Goal: Find contact information: Find contact information

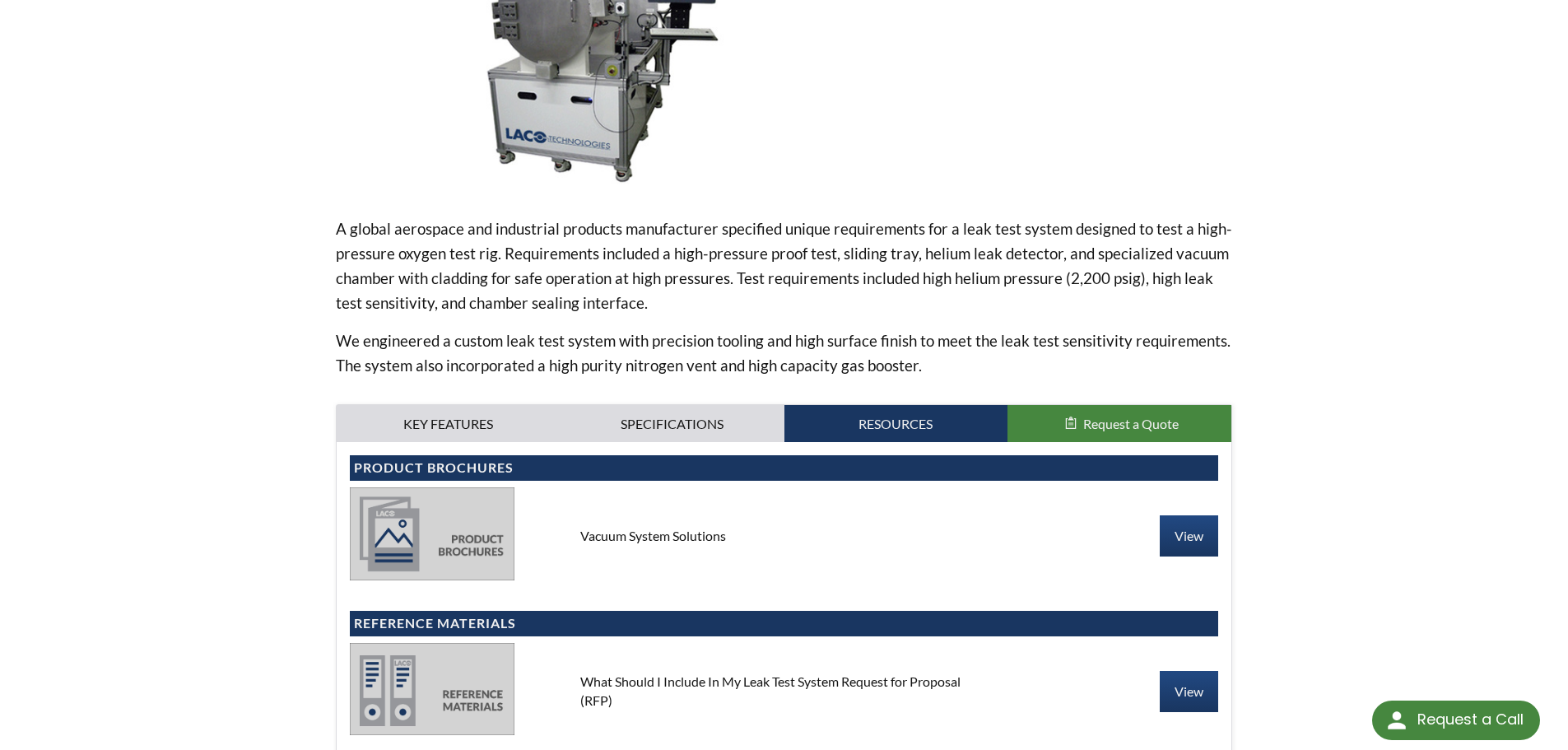
scroll to position [329, 0]
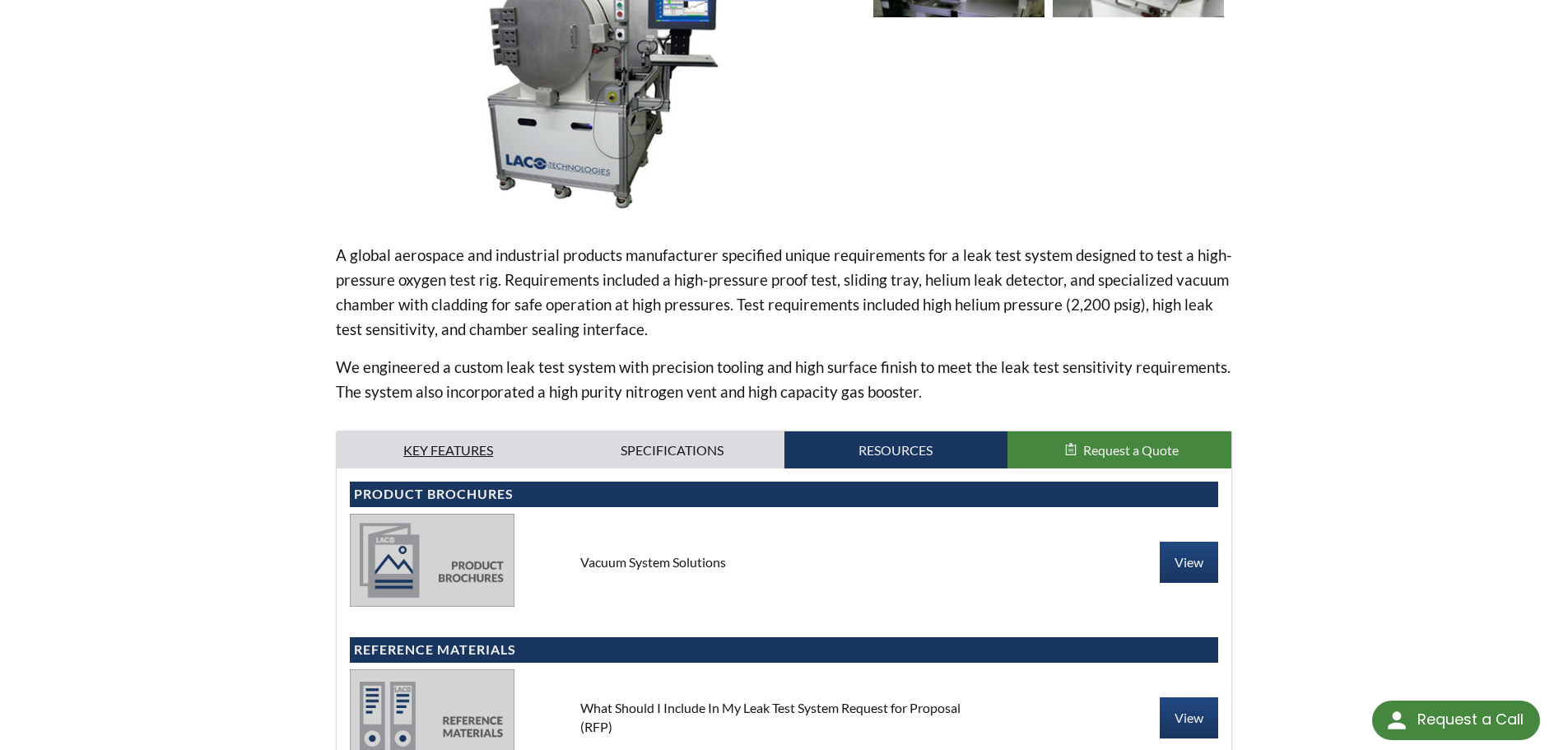
click at [477, 449] on link "Key Features" at bounding box center [448, 450] width 224 height 38
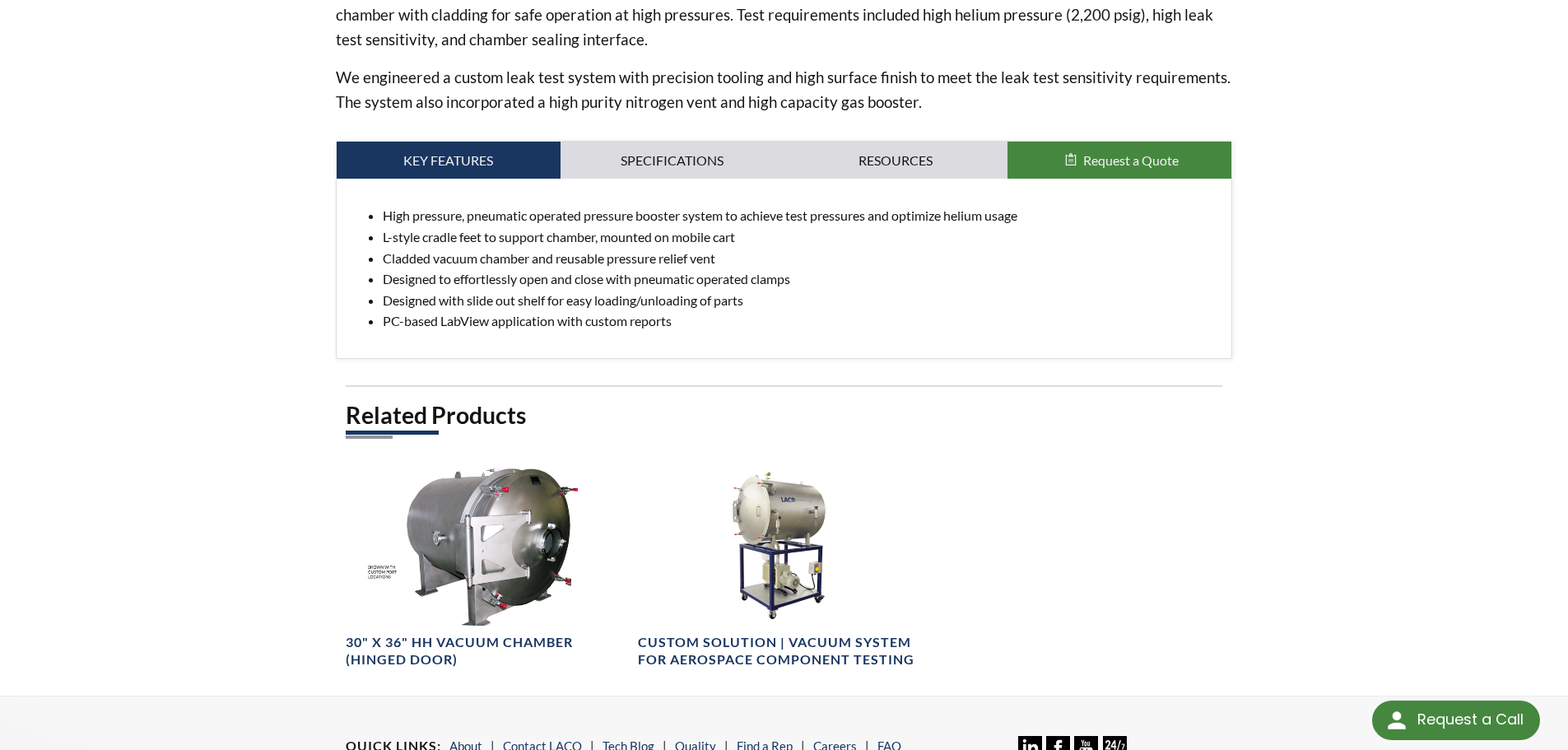
scroll to position [658, 0]
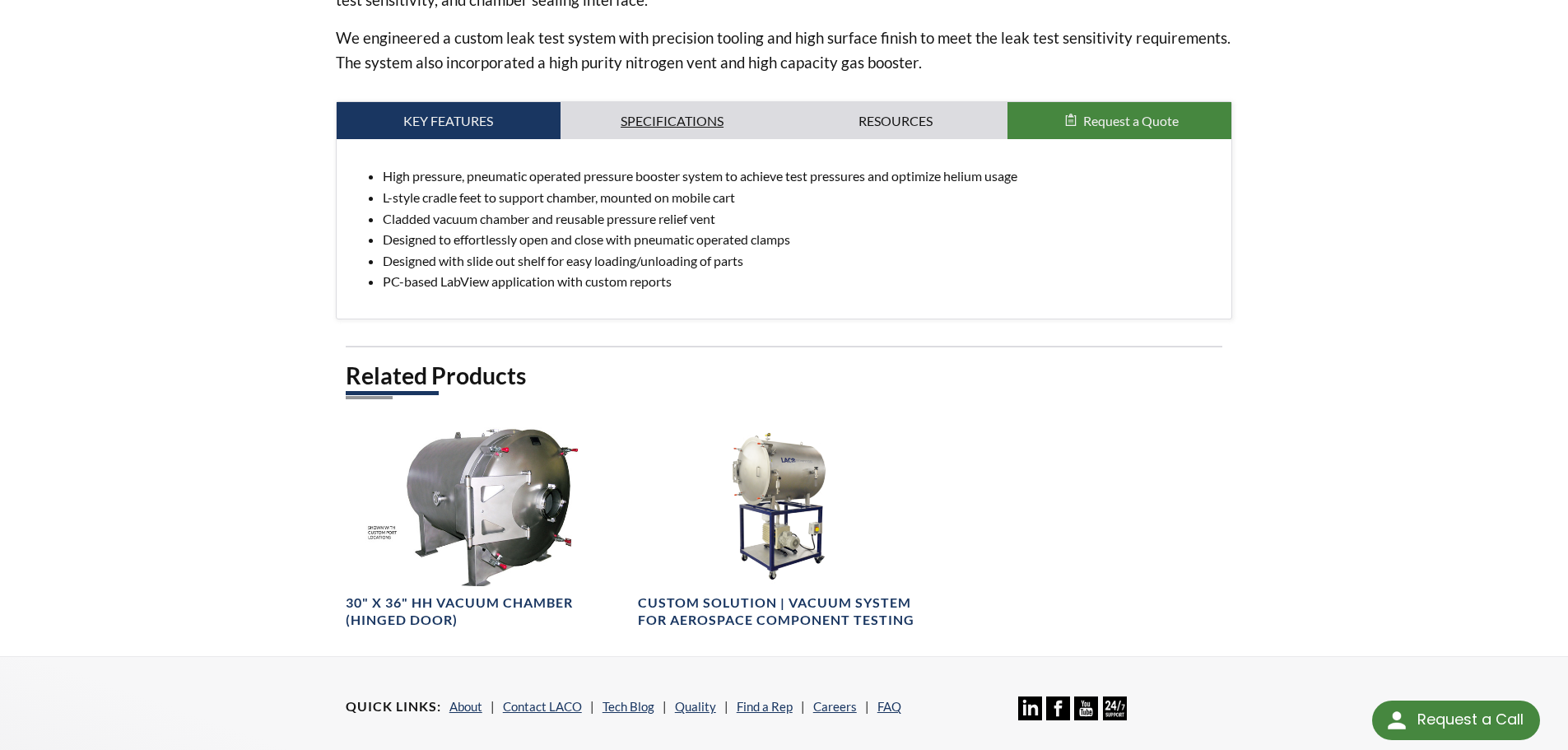
click at [647, 119] on link "Specifications" at bounding box center [672, 120] width 224 height 38
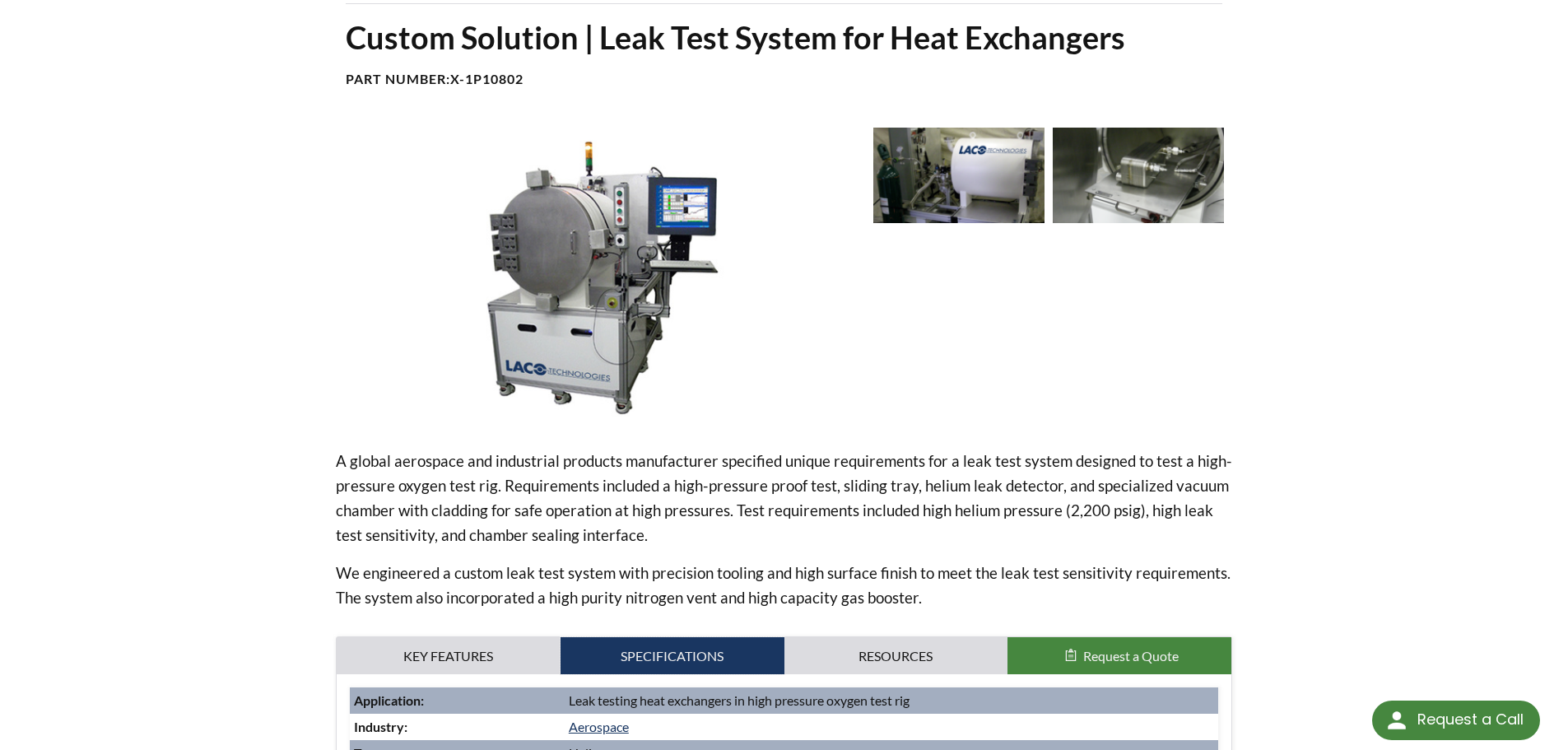
scroll to position [0, 0]
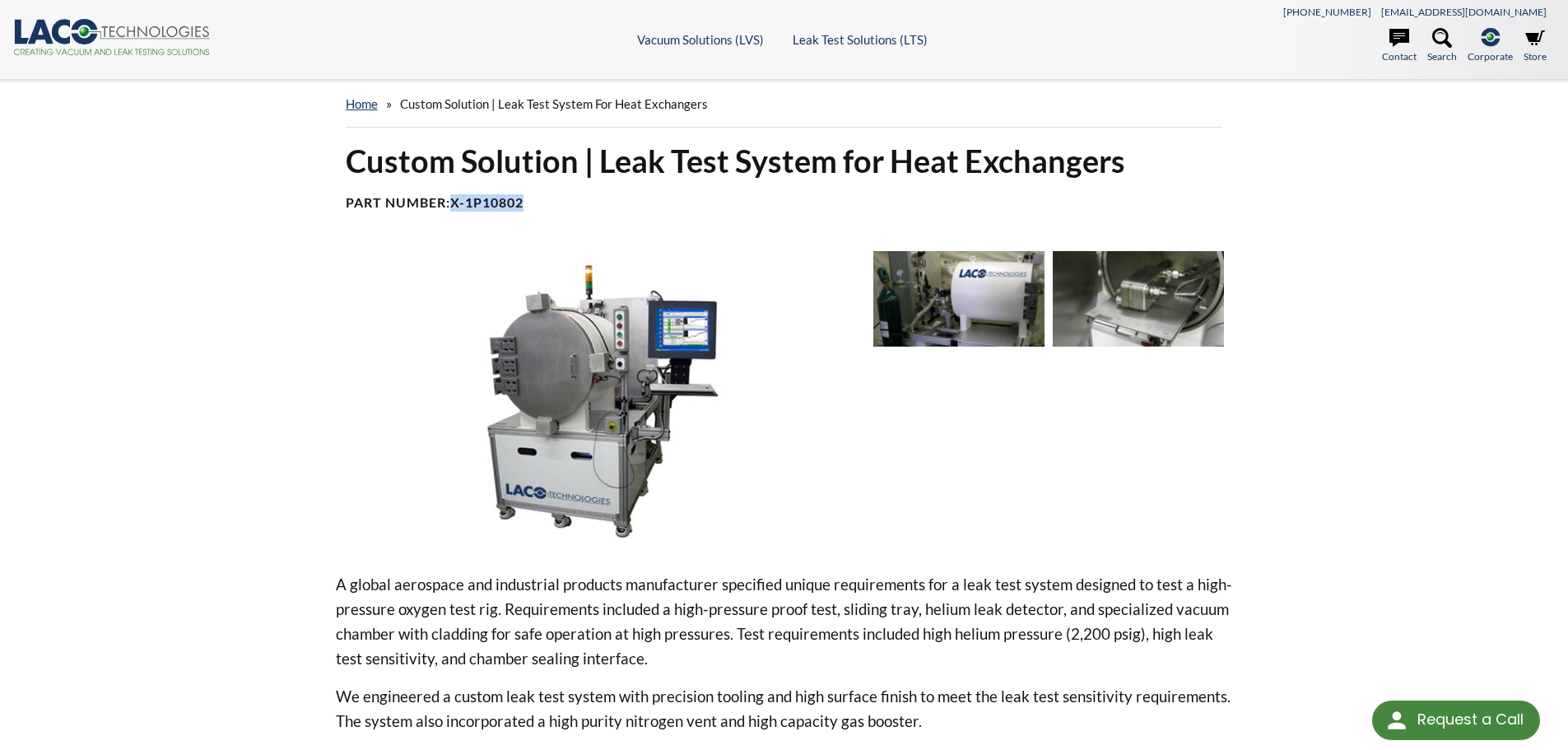
drag, startPoint x: 456, startPoint y: 200, endPoint x: 546, endPoint y: 202, distance: 90.0
click at [546, 202] on h4 "Part Number: X-1P10802" at bounding box center [784, 202] width 877 height 18
click at [474, 213] on div "Custom Solution | Leak Test System for Heat Exchangers Part Number: X-1P10802" at bounding box center [784, 182] width 897 height 84
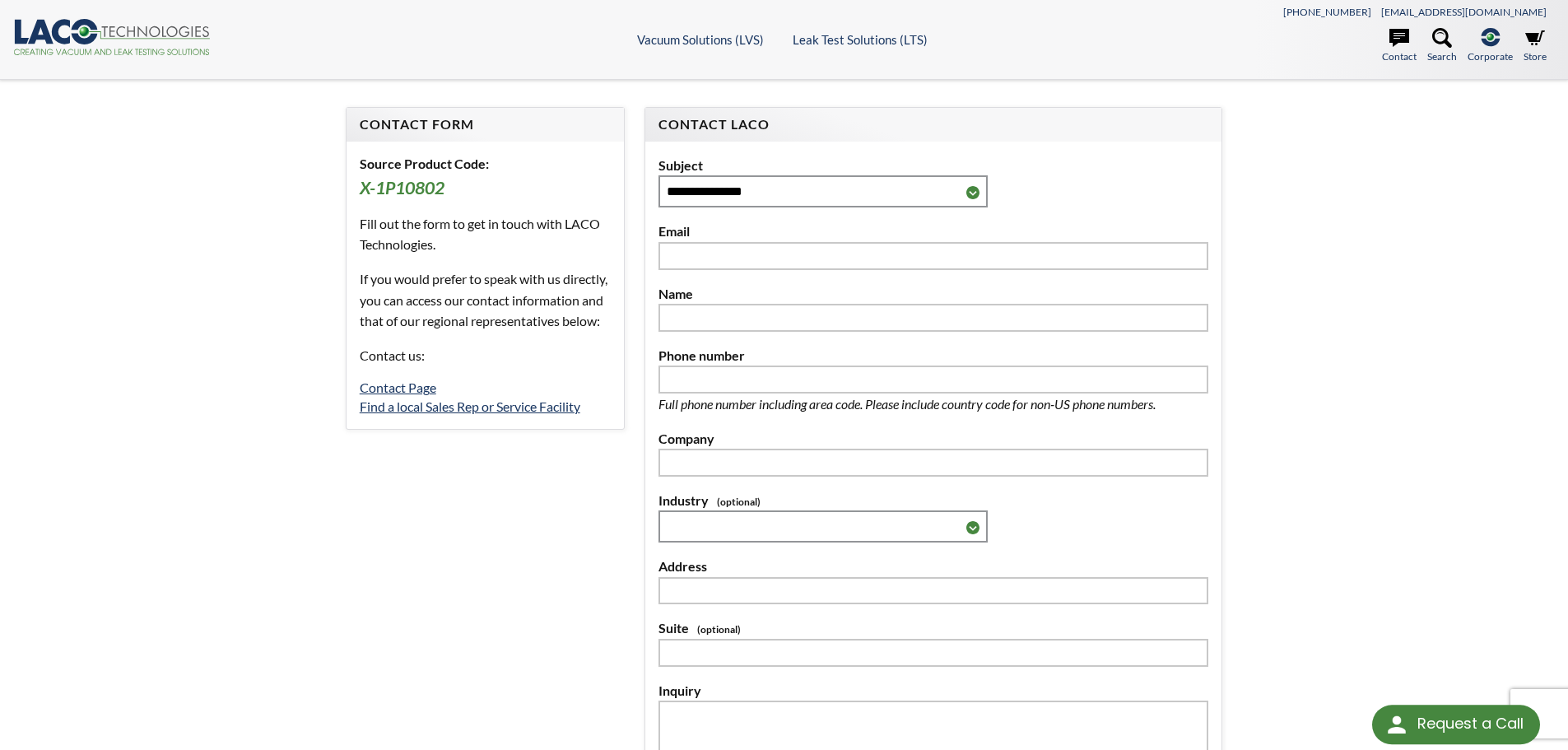
select select "Language Translate Widget"
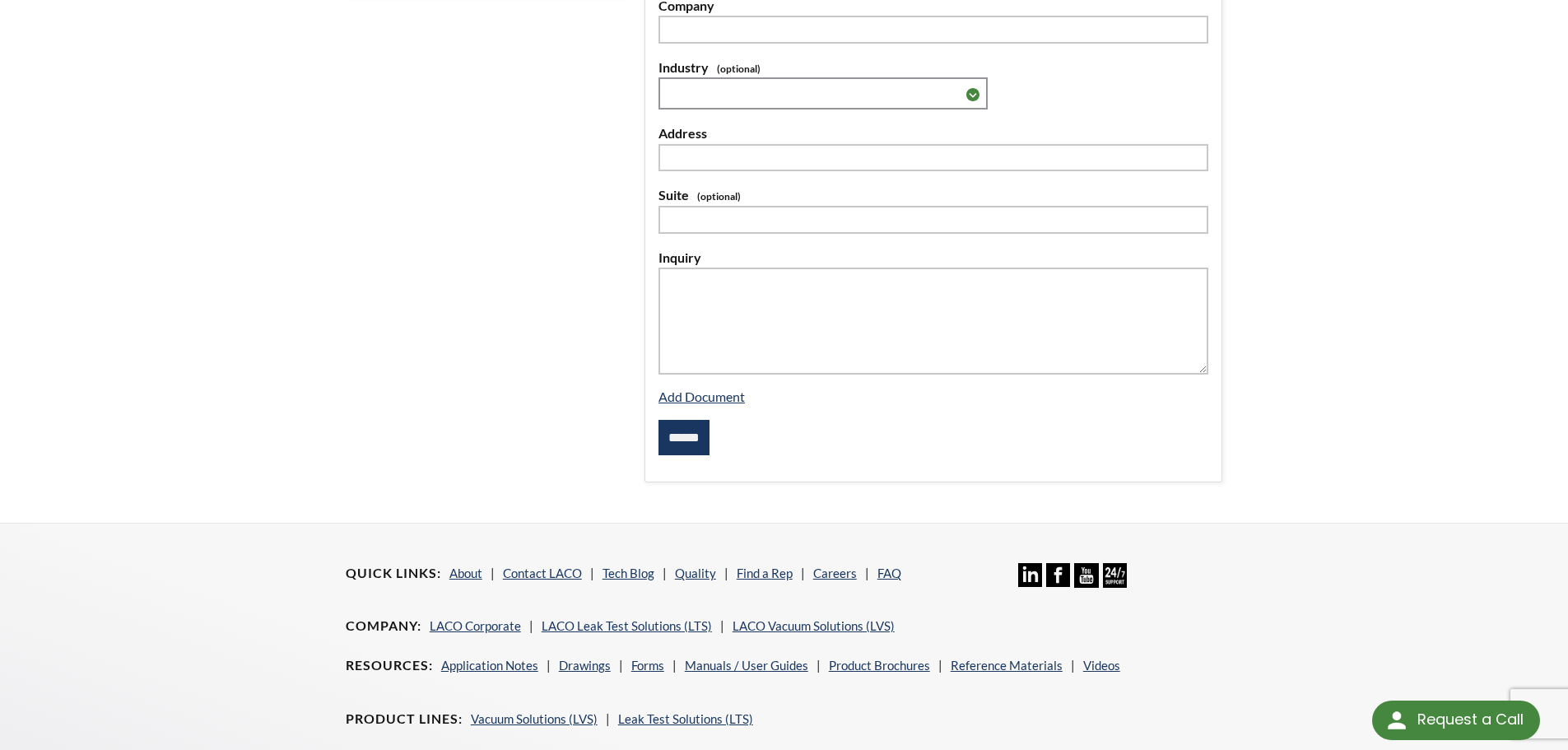
scroll to position [588, 0]
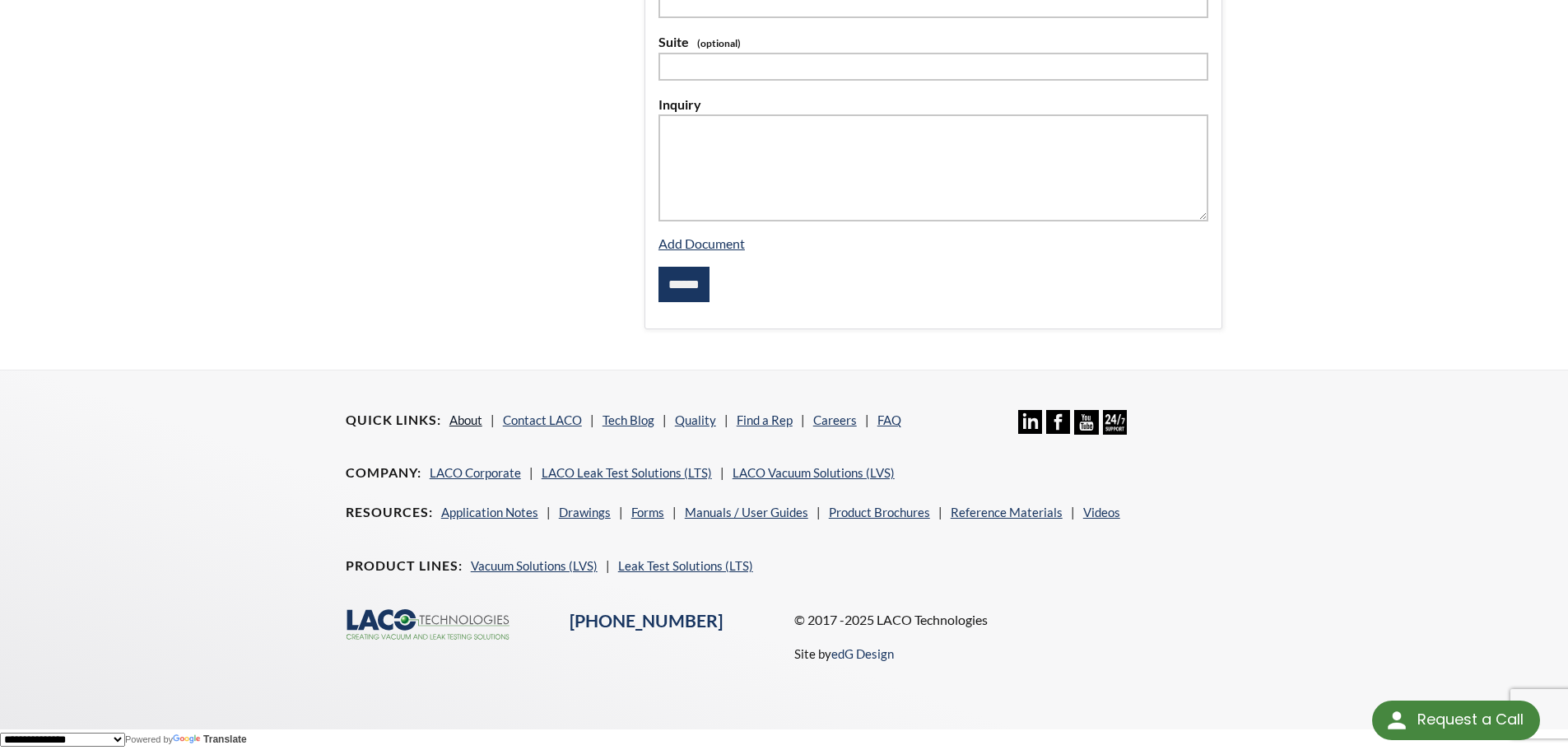
click at [480, 422] on link "About" at bounding box center [465, 420] width 33 height 15
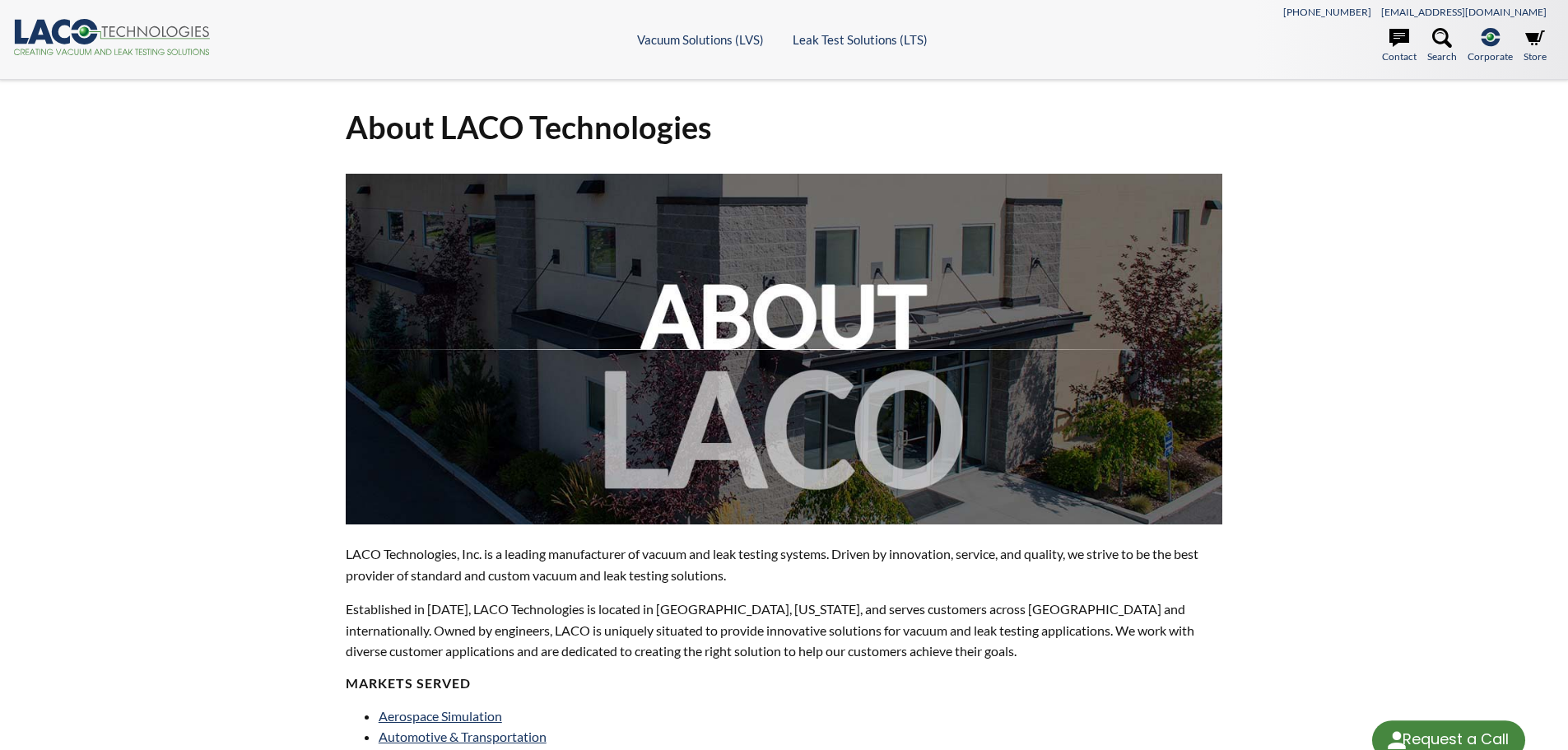
select select "Language Translate Widget"
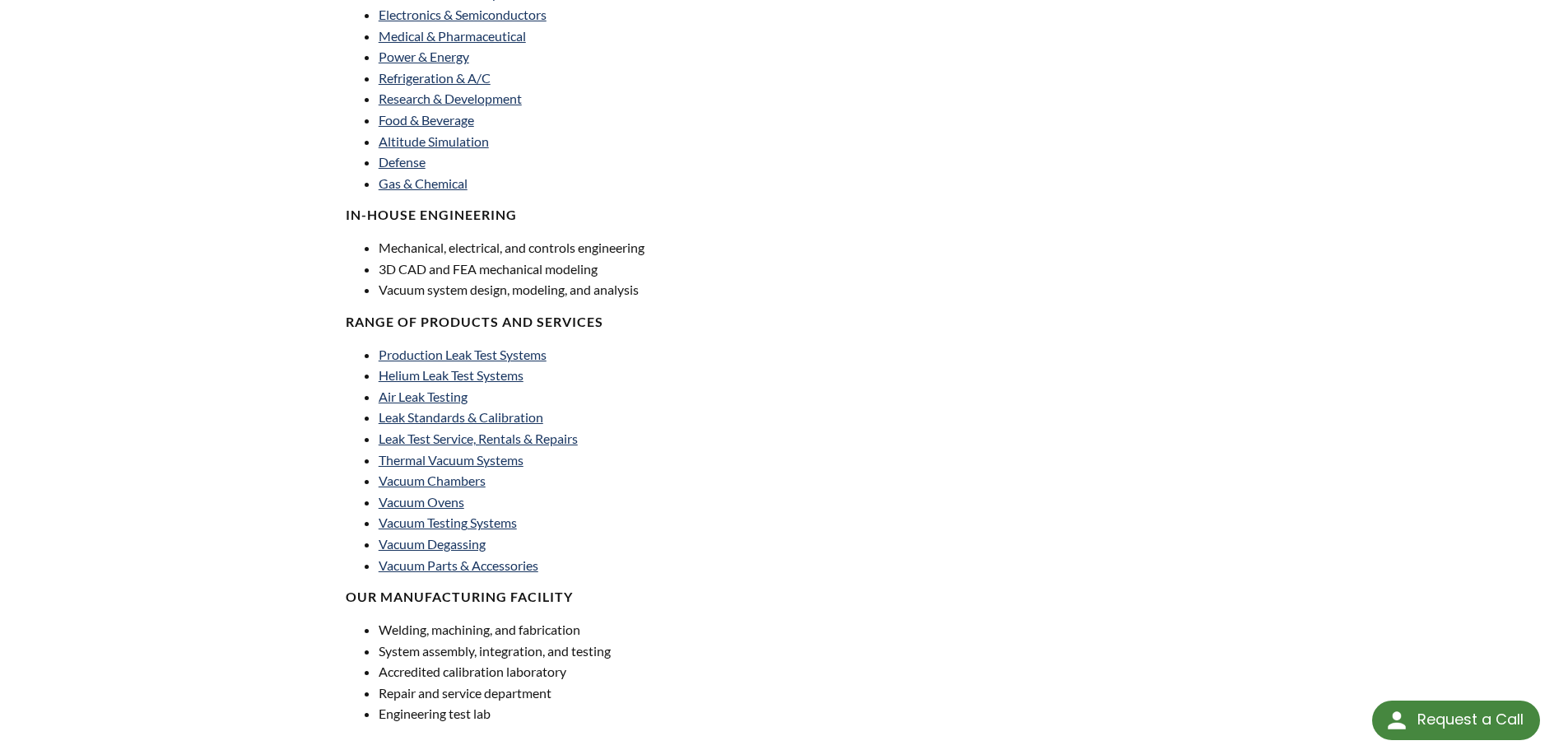
scroll to position [181, 0]
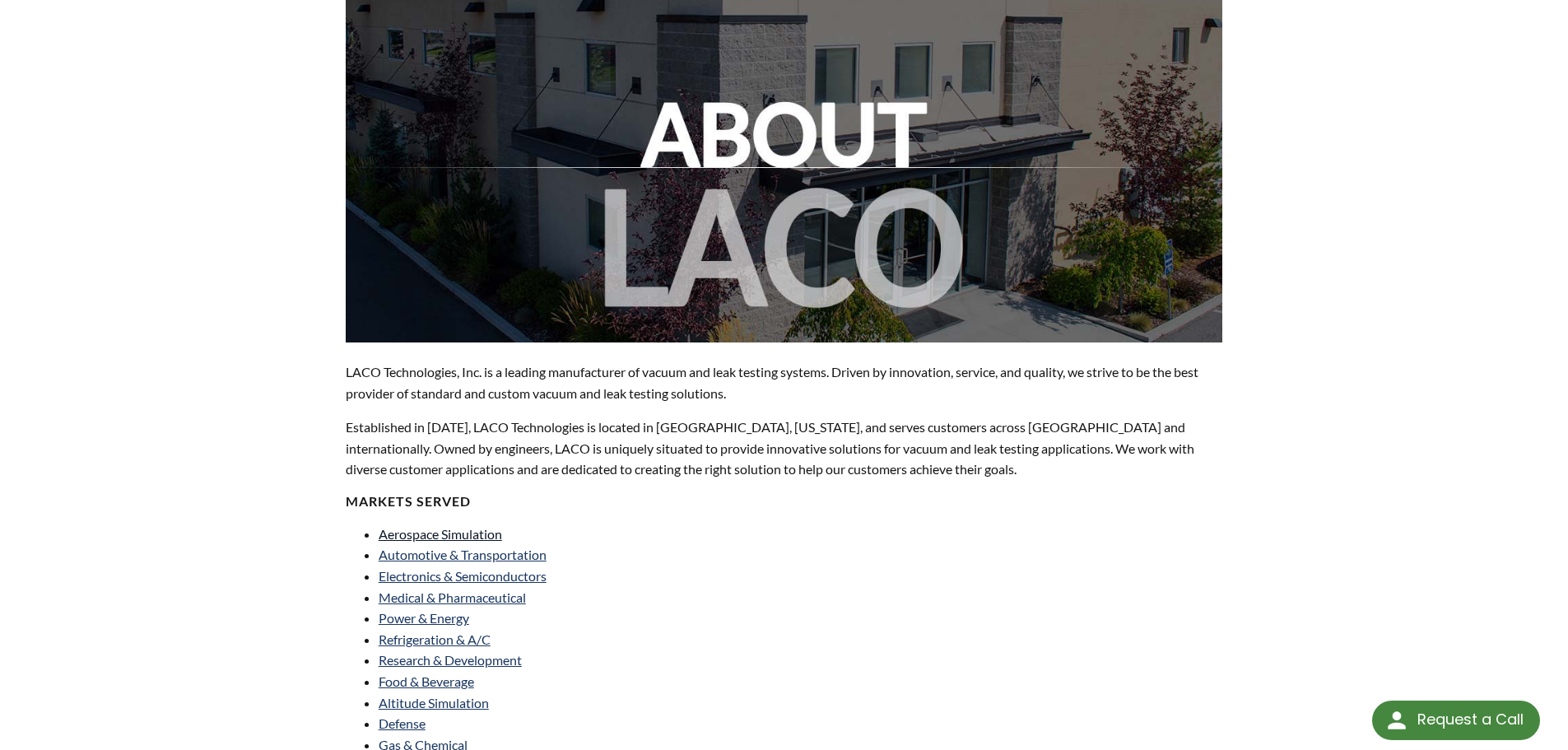
click at [393, 533] on link "Aerospace Simulation" at bounding box center [441, 533] width 124 height 16
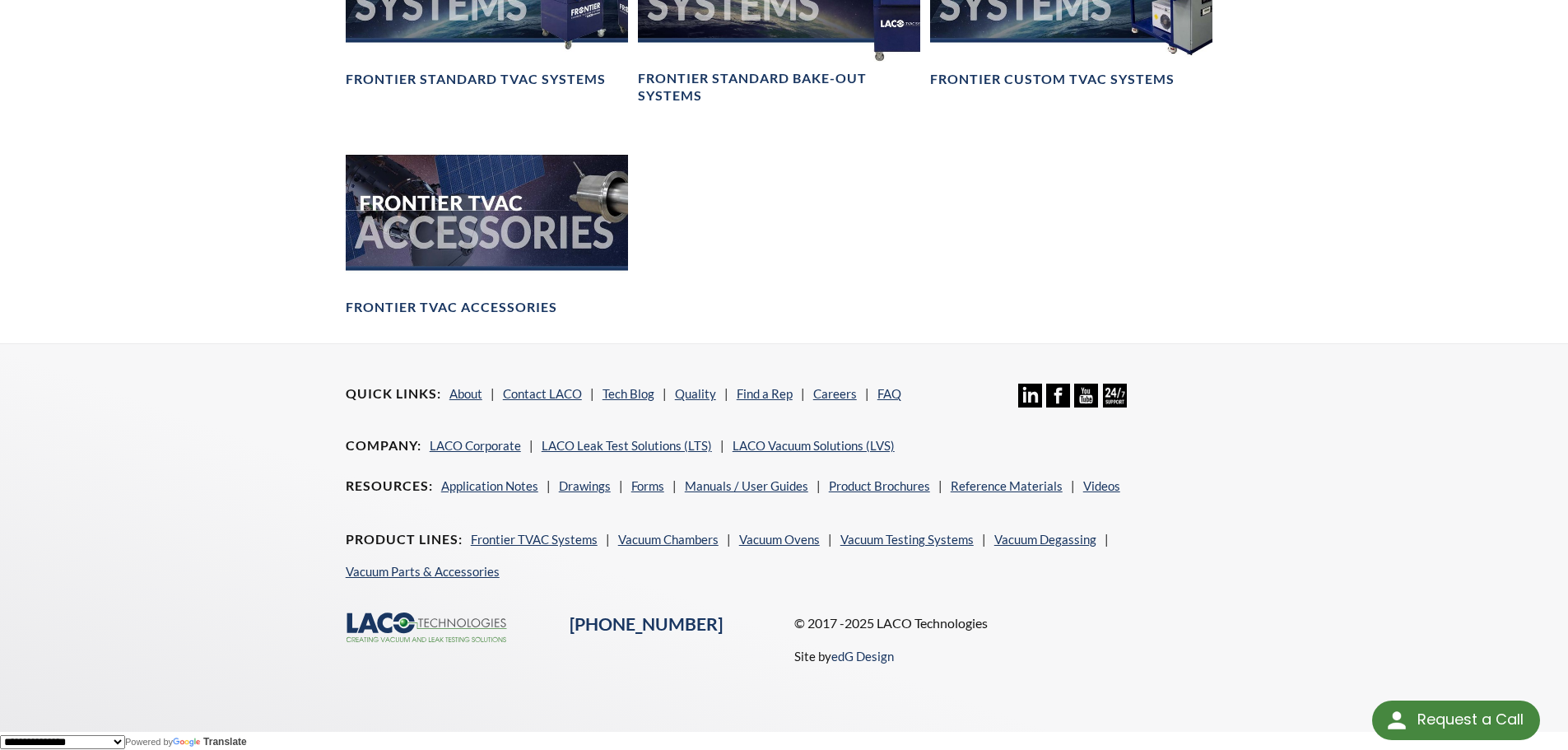
scroll to position [1865, 0]
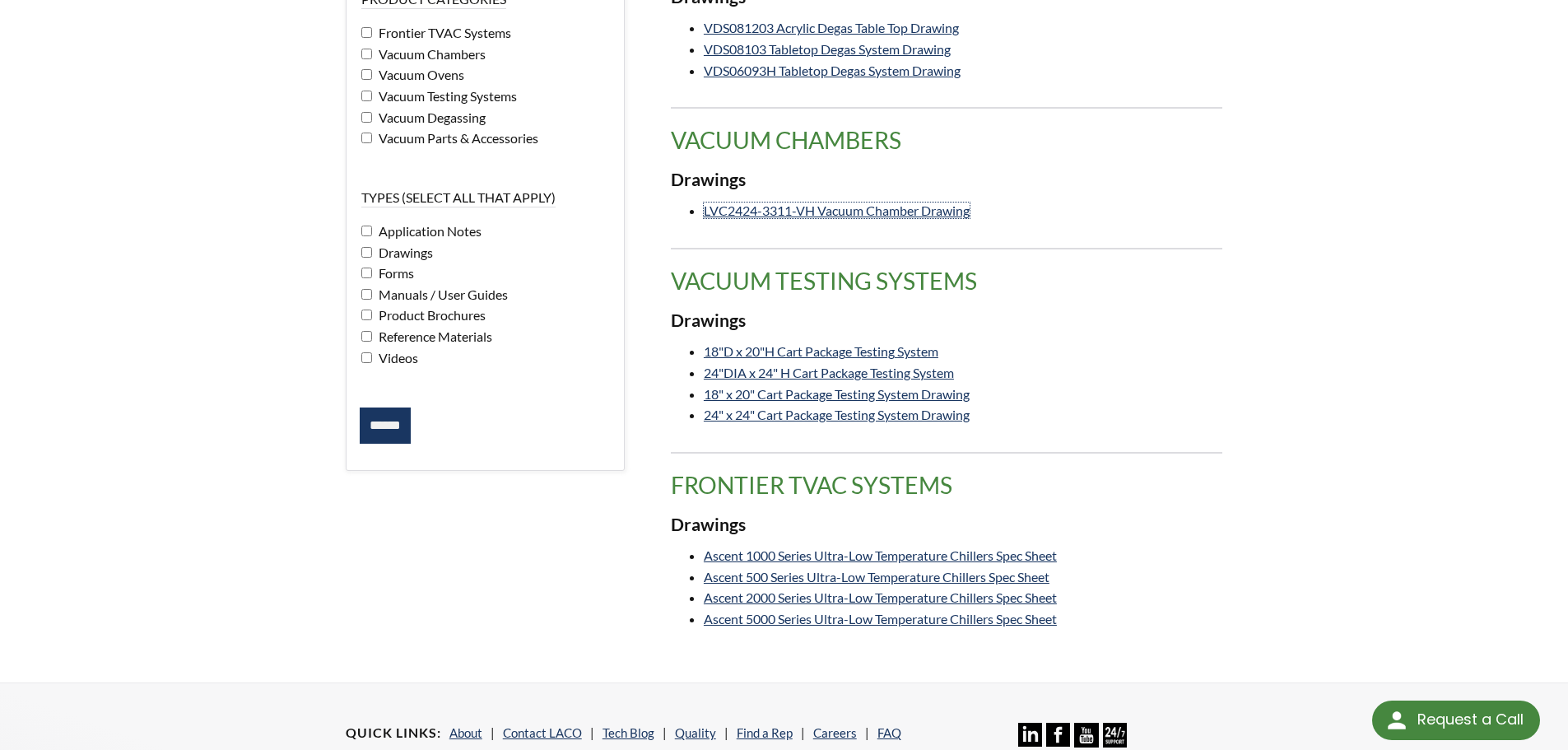
scroll to position [508, 0]
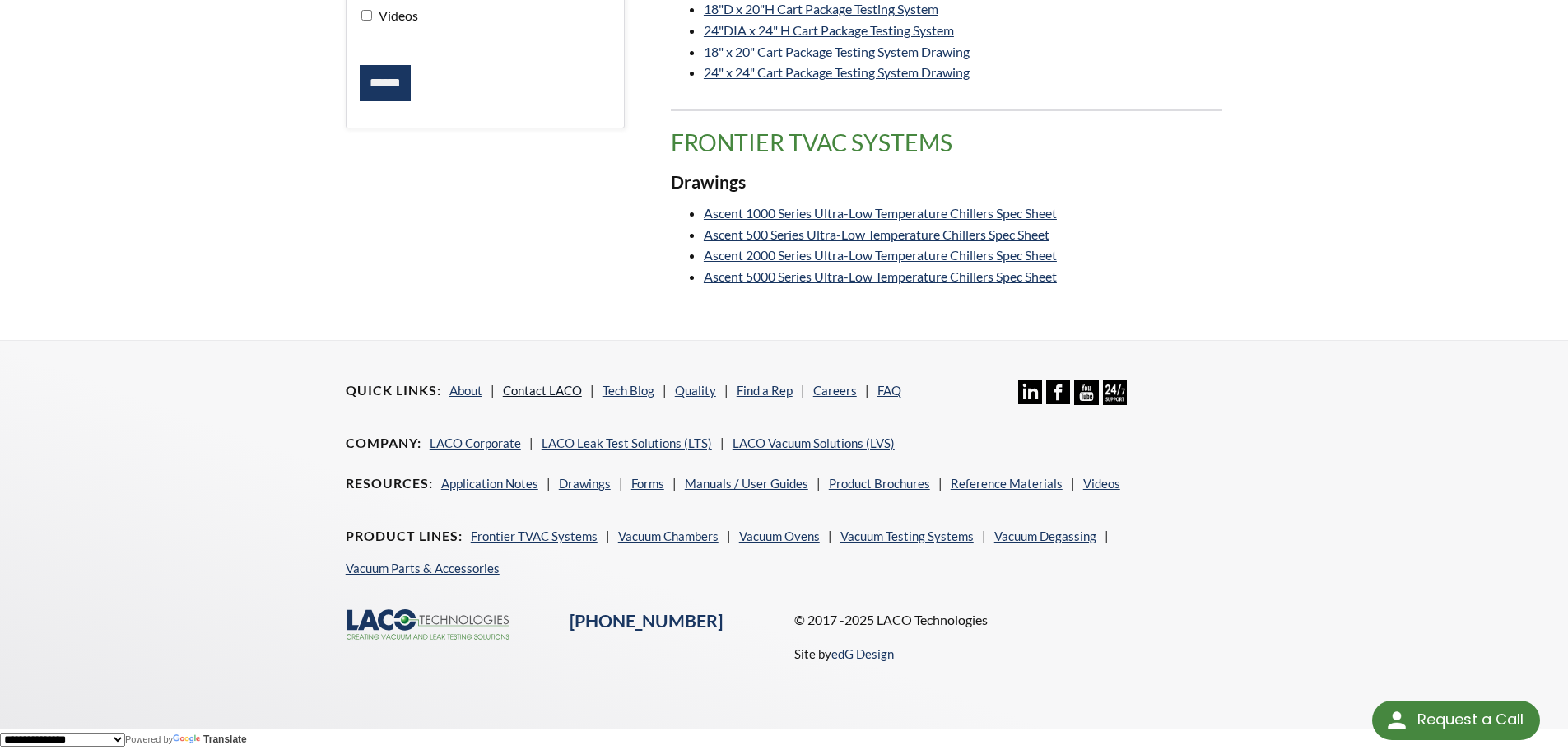
click at [534, 395] on link "Contact LACO" at bounding box center [542, 390] width 79 height 15
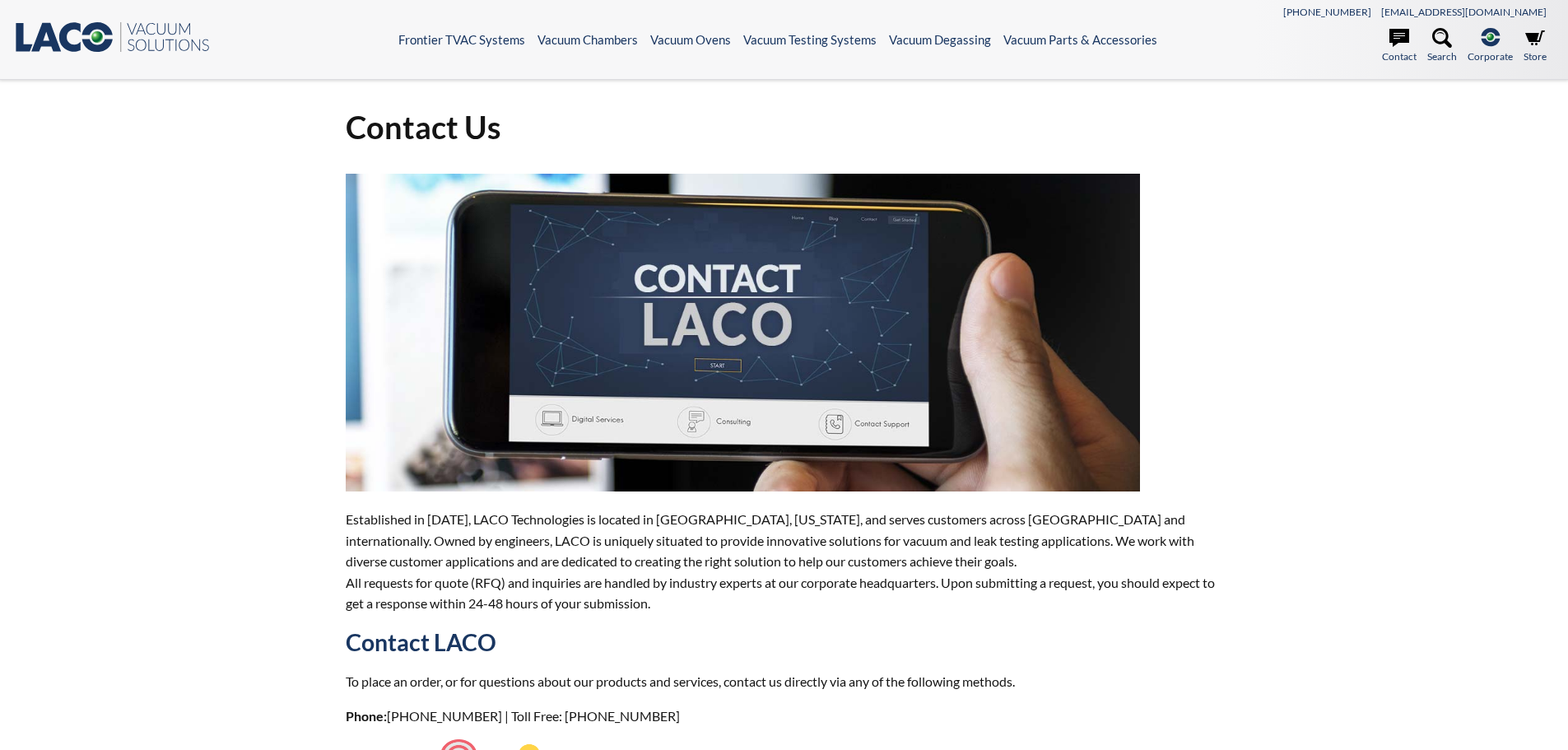
select select "Language Translate Widget"
